Goal: Information Seeking & Learning: Learn about a topic

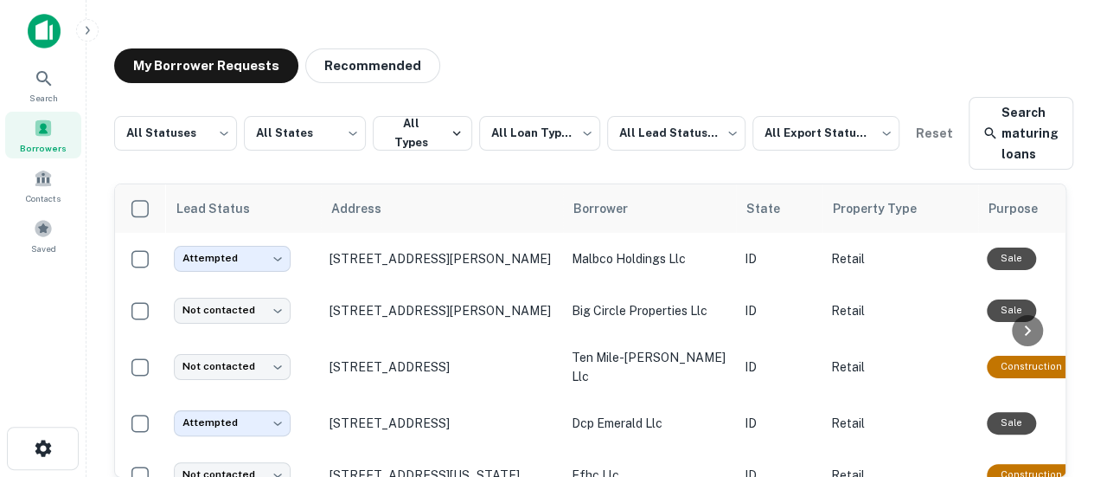
click at [52, 30] on img at bounding box center [44, 31] width 33 height 35
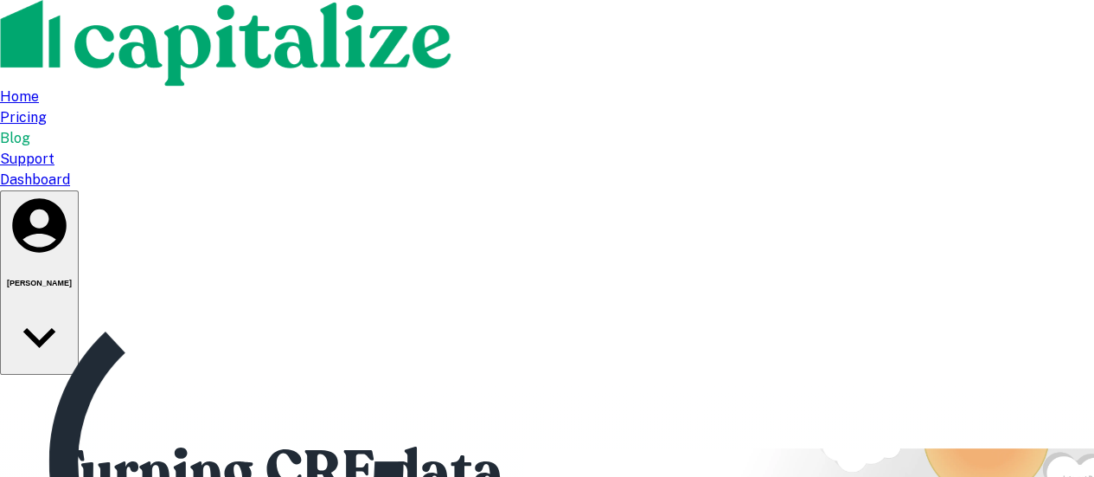
type input "**********"
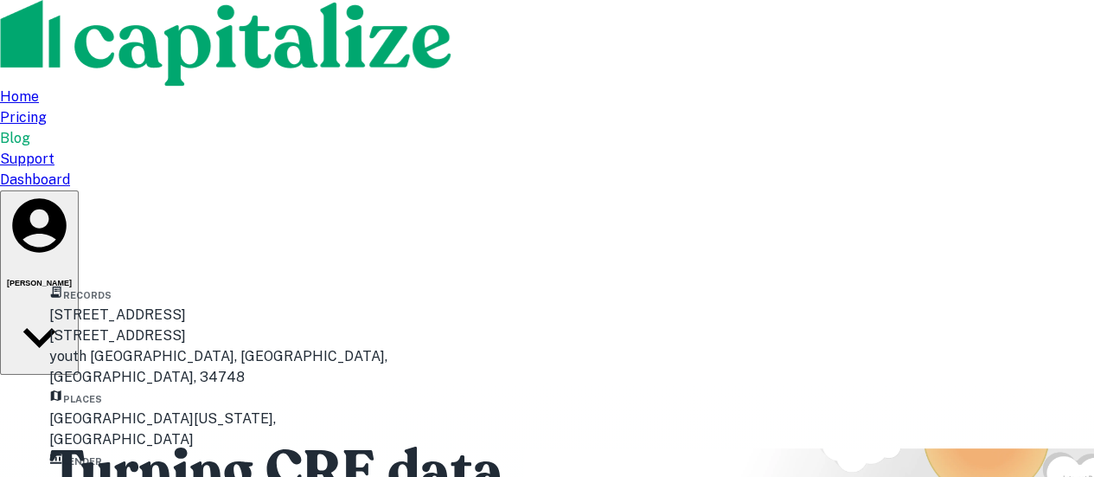
click at [66, 198] on icon "button" at bounding box center [39, 225] width 54 height 54
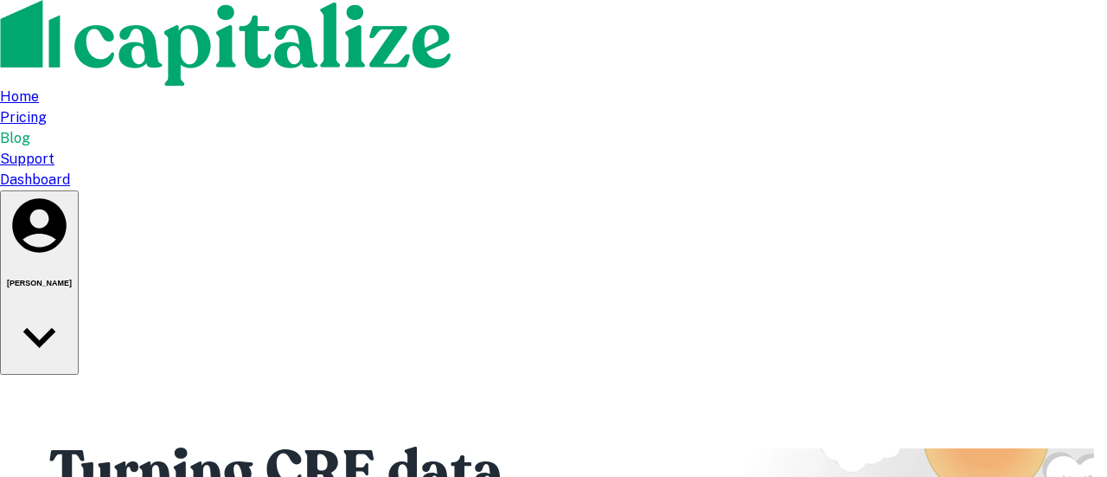
click at [218, 335] on div at bounding box center [553, 238] width 1107 height 477
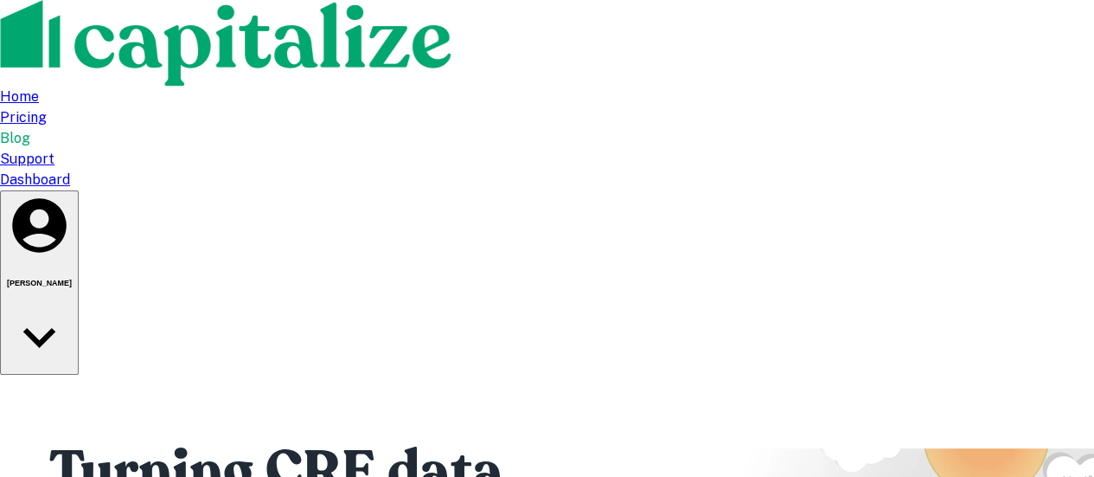
click at [848, 170] on div "Dashboard" at bounding box center [547, 180] width 1094 height 21
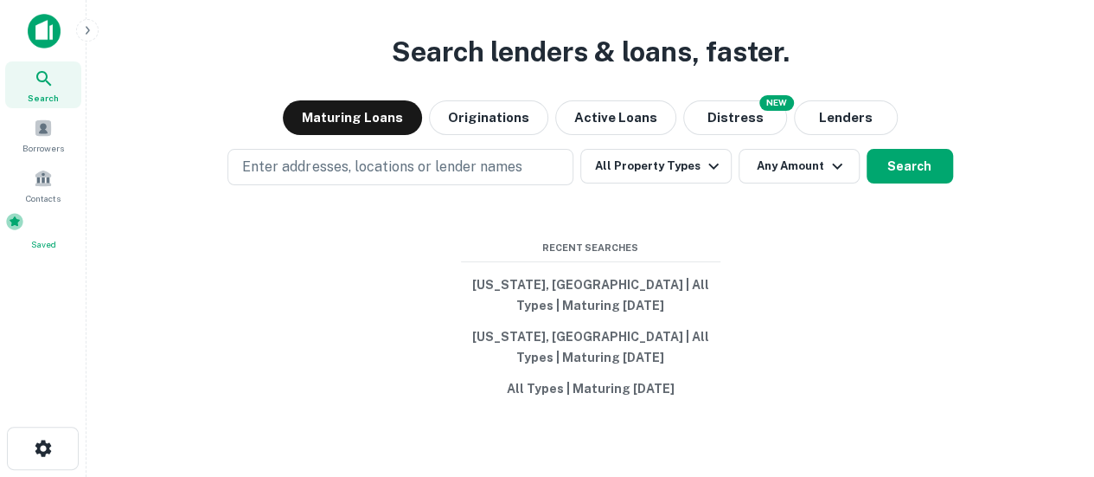
click at [24, 231] on span at bounding box center [14, 221] width 19 height 19
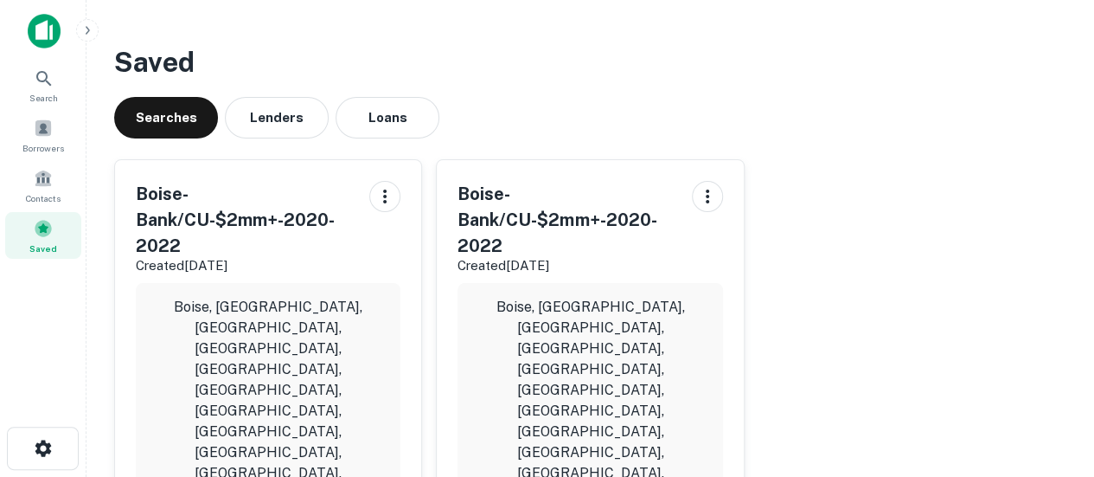
click at [538, 243] on h5 "Boise-Bank/CU-$2mm+-2020-2022" at bounding box center [567, 220] width 220 height 78
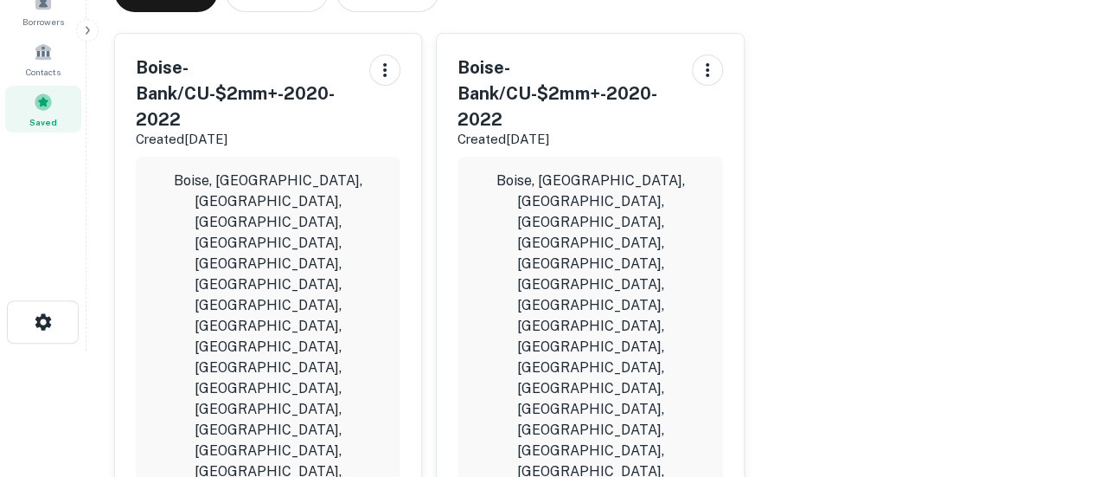
scroll to position [129, 0]
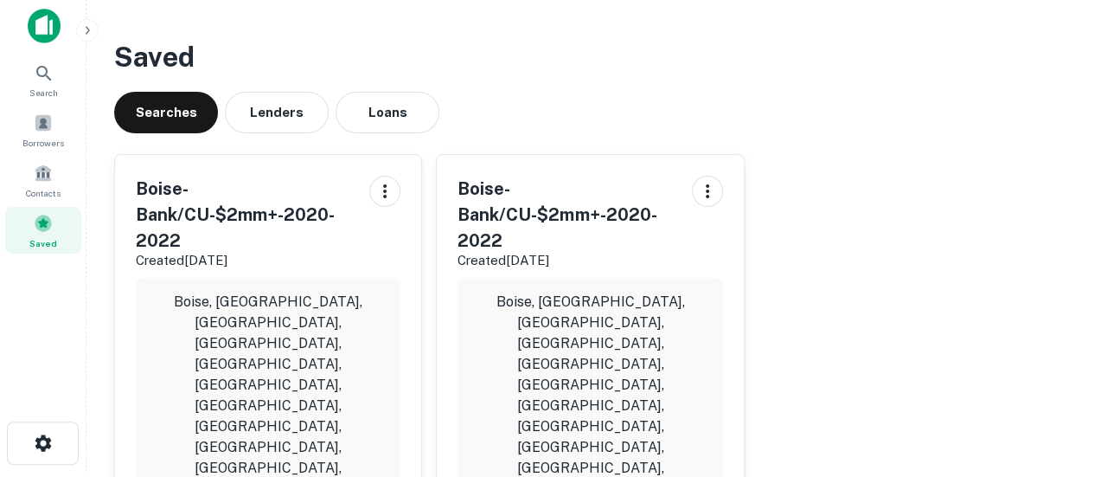
scroll to position [0, 0]
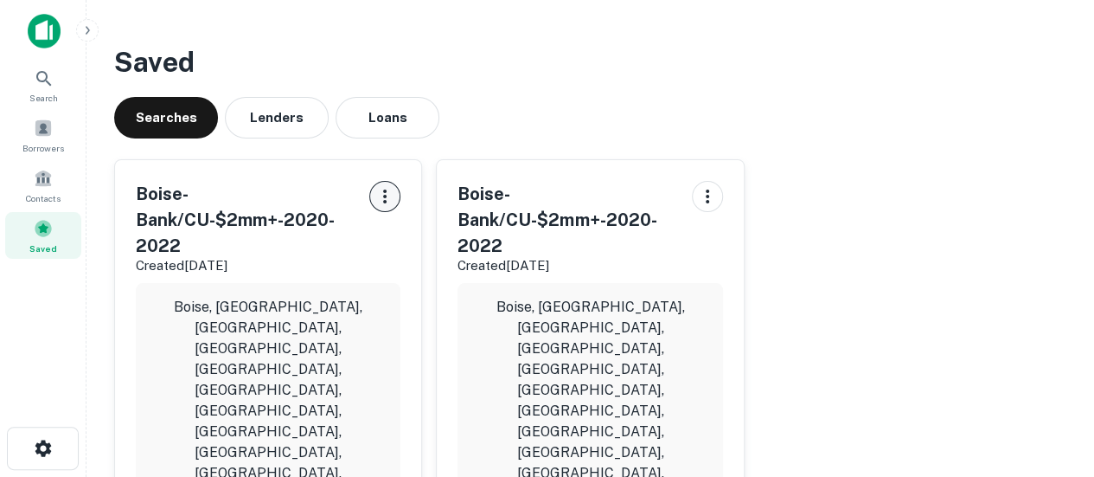
click at [385, 198] on icon "button" at bounding box center [384, 196] width 21 height 21
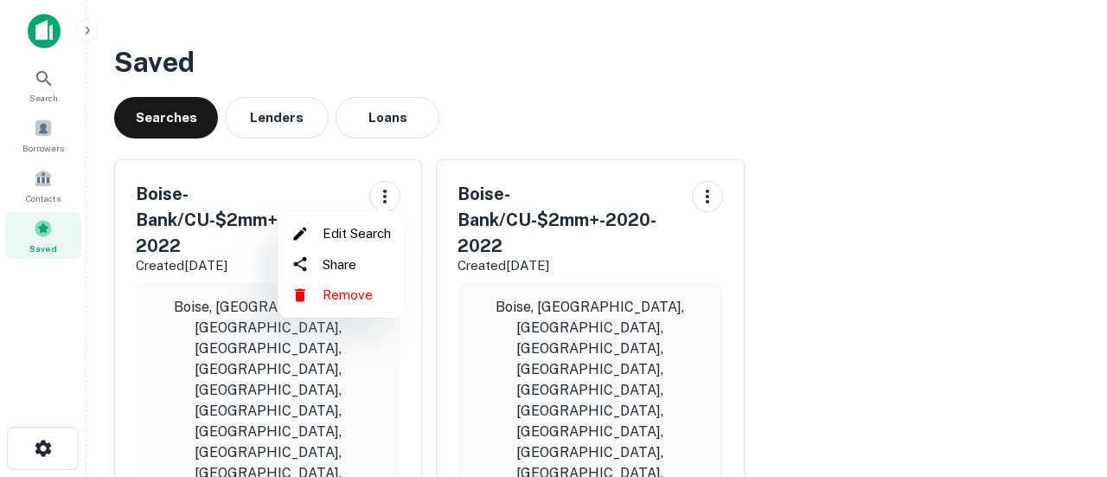
click at [347, 304] on li "Remove" at bounding box center [341, 294] width 113 height 31
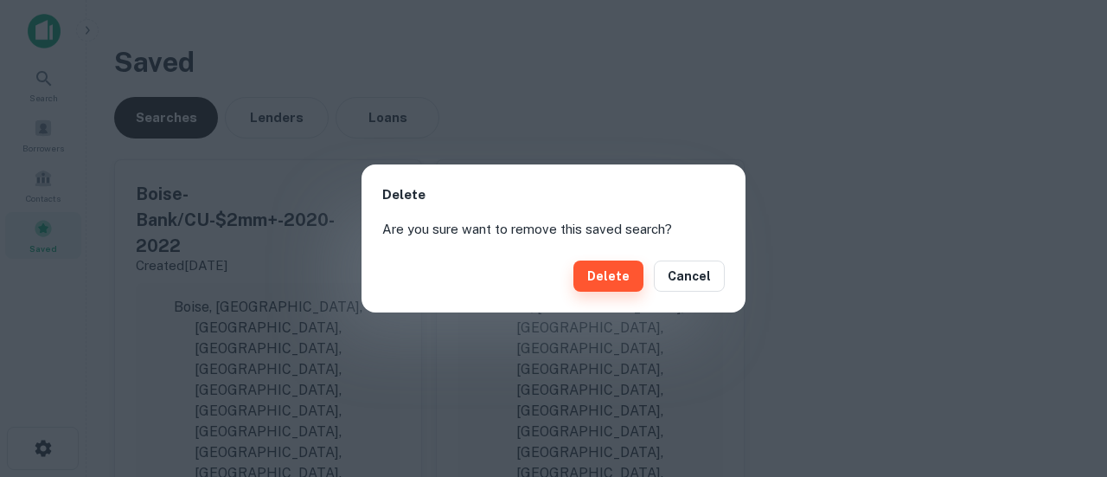
click at [596, 280] on button "Delete" at bounding box center [608, 275] width 70 height 31
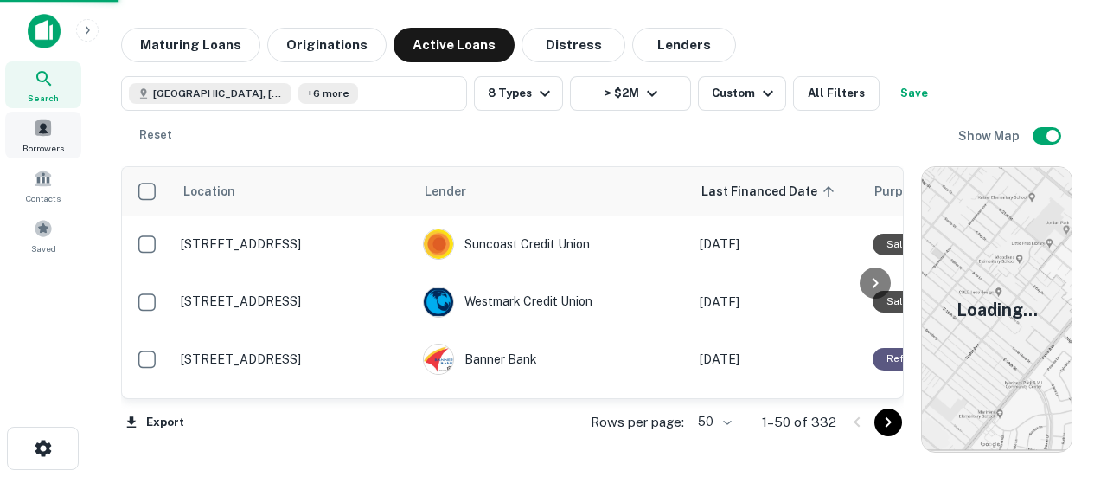
click at [47, 133] on span at bounding box center [43, 127] width 19 height 19
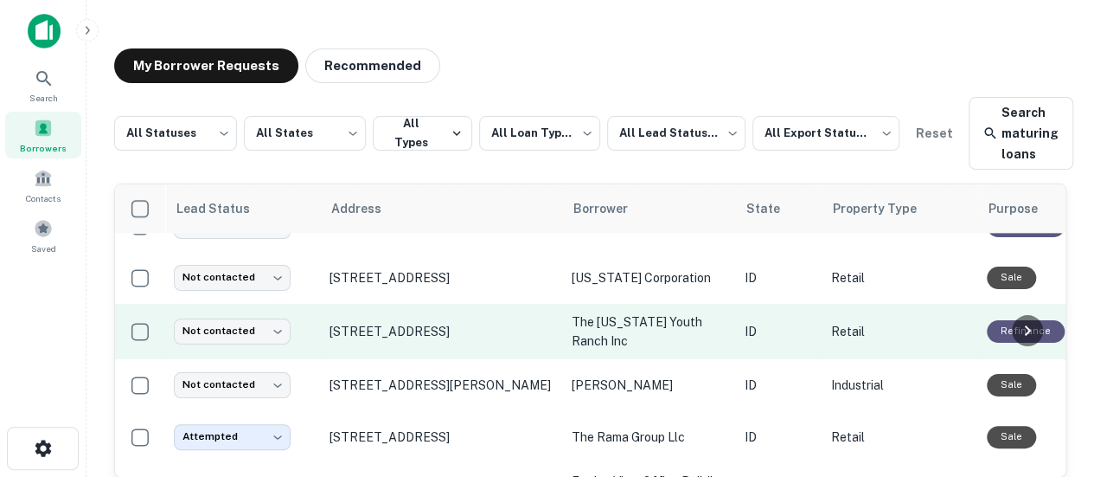
scroll to position [432, 0]
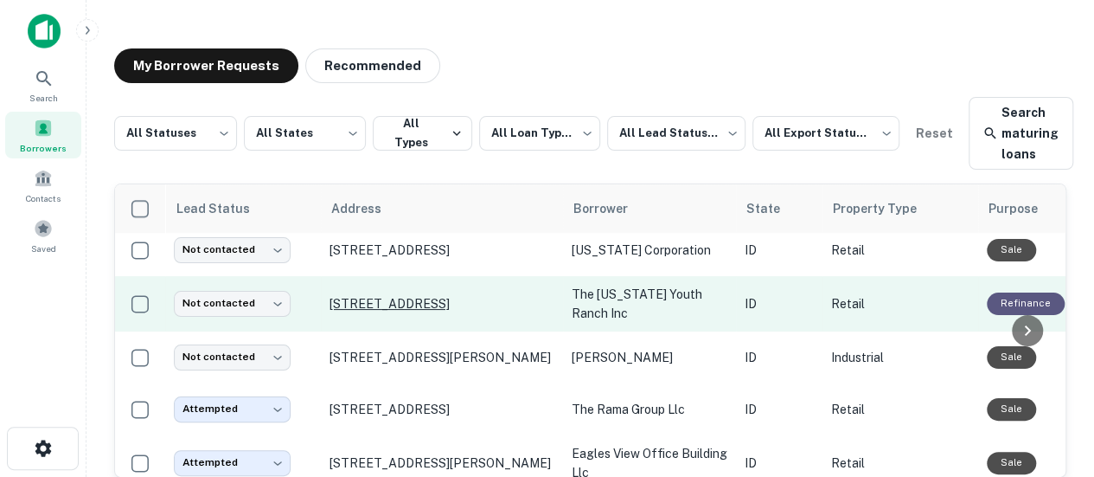
click at [387, 307] on p "[STREET_ADDRESS]" at bounding box center [441, 304] width 225 height 16
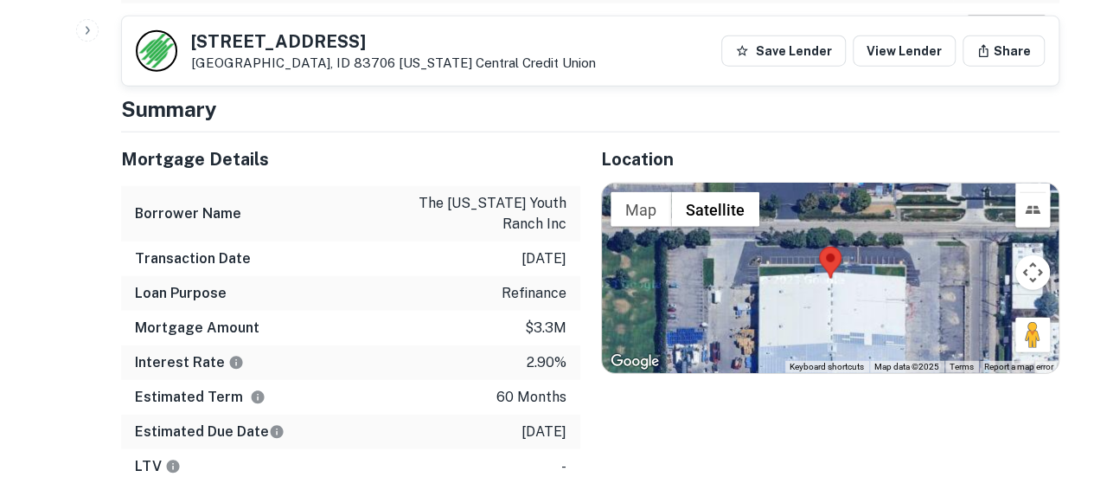
scroll to position [2249, 0]
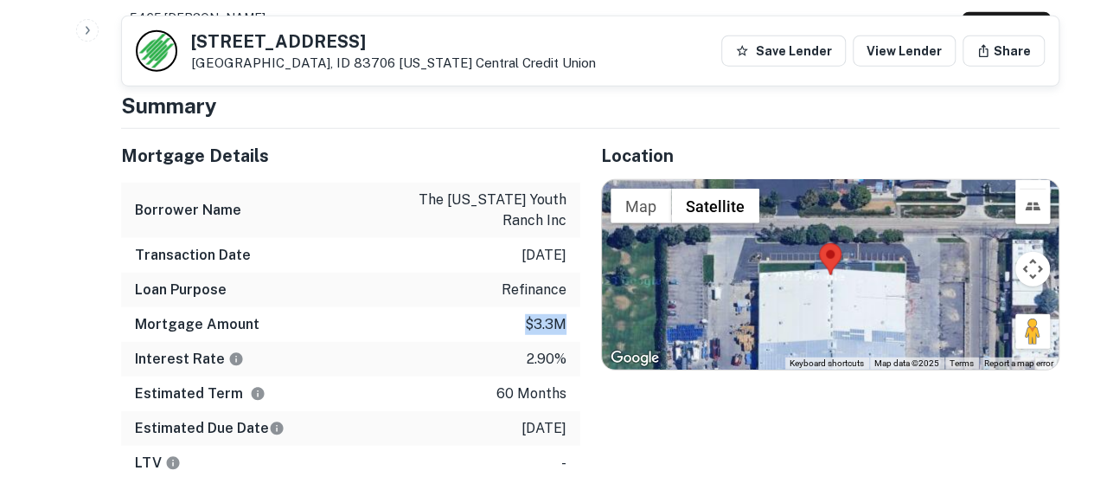
drag, startPoint x: 521, startPoint y: 286, endPoint x: 560, endPoint y: 286, distance: 39.8
click at [560, 307] on div "Mortgage Amount $3.3m" at bounding box center [350, 324] width 459 height 35
click at [617, 383] on div "Location ← Move left → Move right ↑ Move up ↓ Move down + Zoom in - Zoom out Ho…" at bounding box center [820, 400] width 480 height 543
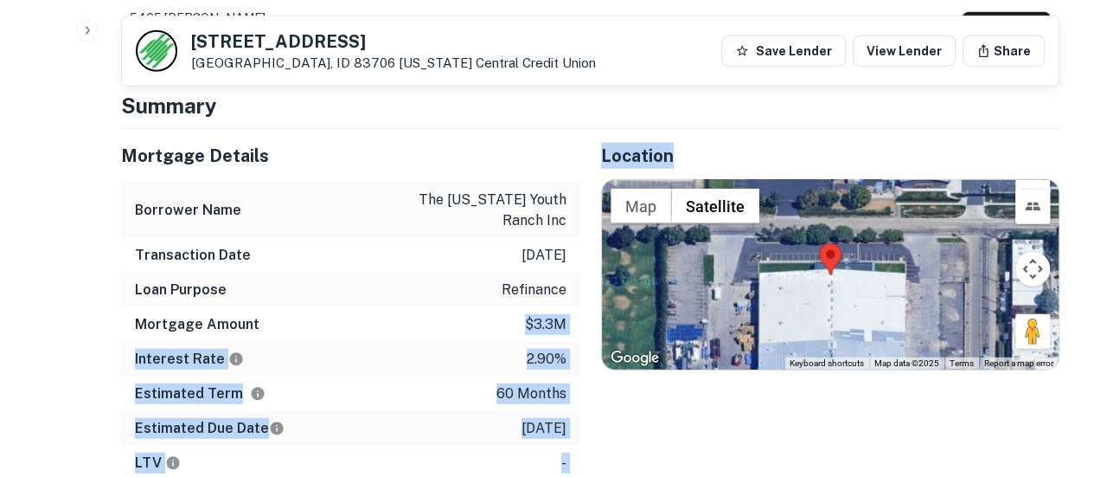
drag, startPoint x: 519, startPoint y: 278, endPoint x: 589, endPoint y: 280, distance: 70.1
click at [589, 280] on div "Mortgage Details Borrower Name the [US_STATE] youth ranch inc Transaction Date …" at bounding box center [579, 400] width 959 height 543
click at [536, 418] on p "[DATE]" at bounding box center [543, 428] width 45 height 21
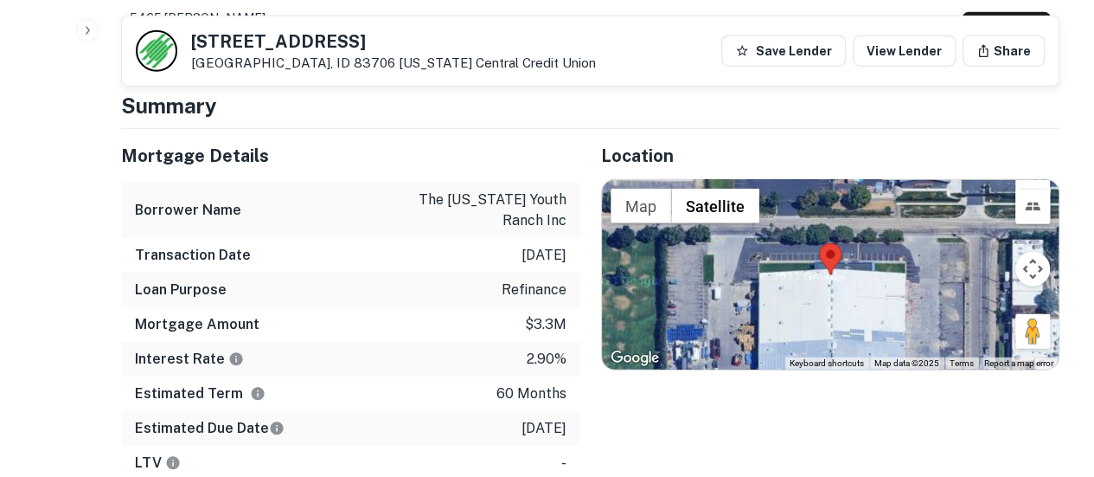
drag, startPoint x: 494, startPoint y: 211, endPoint x: 570, endPoint y: 214, distance: 76.1
click at [570, 238] on div "Transaction Date [DATE]" at bounding box center [350, 255] width 459 height 35
drag, startPoint x: 505, startPoint y: 322, endPoint x: 578, endPoint y: 322, distance: 72.6
click at [578, 342] on div "Interest Rate 2.90%" at bounding box center [350, 359] width 459 height 35
click at [598, 364] on div "Location ← Move left → Move right ↑ Move up ↓ Move down + Zoom in - Zoom out Ho…" at bounding box center [820, 400] width 480 height 543
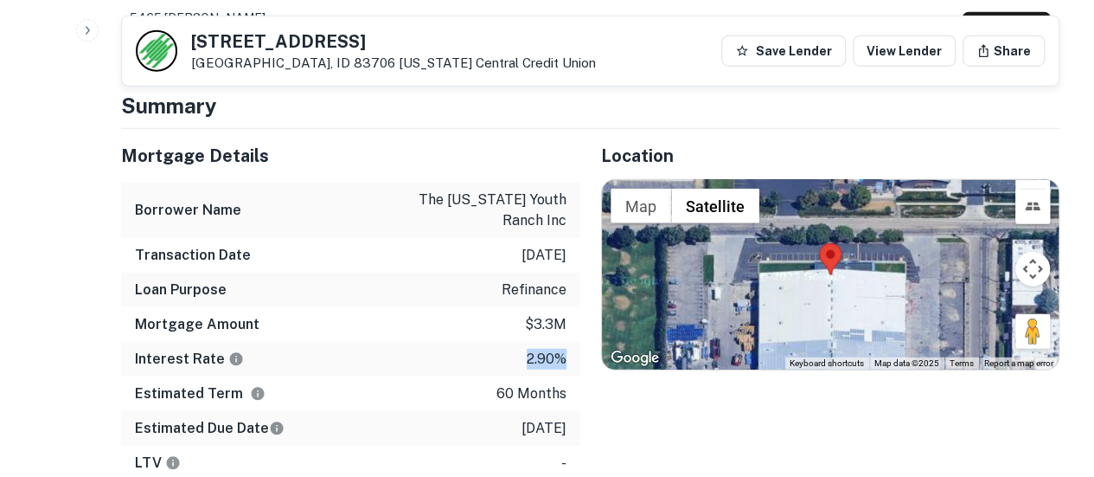
drag, startPoint x: 522, startPoint y: 316, endPoint x: 571, endPoint y: 317, distance: 48.4
click at [571, 342] on div "Interest Rate 2.90%" at bounding box center [350, 359] width 459 height 35
click at [630, 394] on div "Location ← Move left → Move right ↑ Move up ↓ Move down + Zoom in - Zoom out Ho…" at bounding box center [820, 400] width 480 height 543
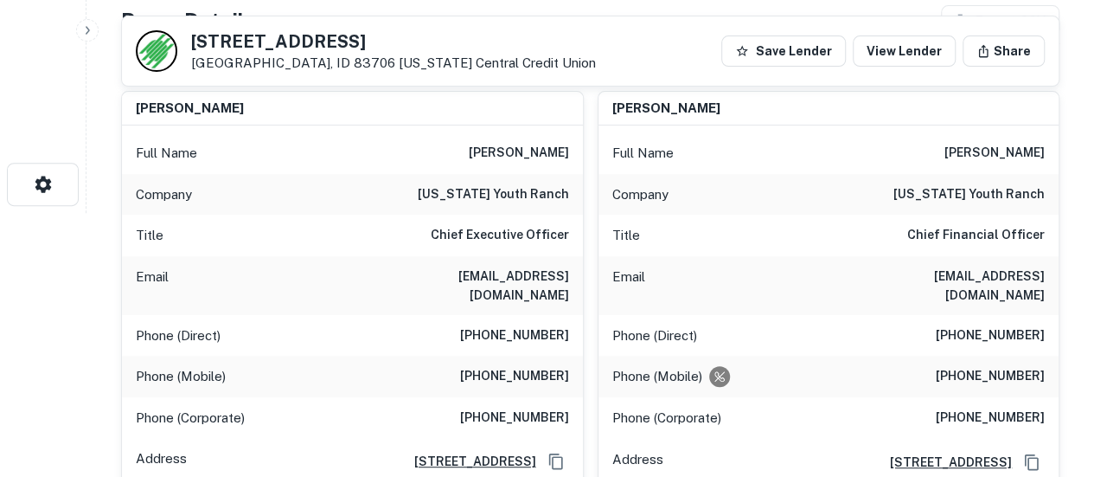
scroll to position [0, 0]
